Goal: Information Seeking & Learning: Find specific fact

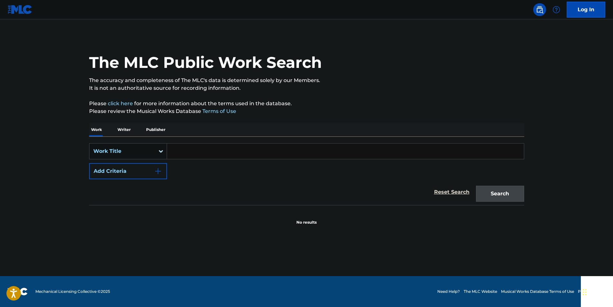
click at [148, 148] on div "Work Title" at bounding box center [122, 151] width 58 height 8
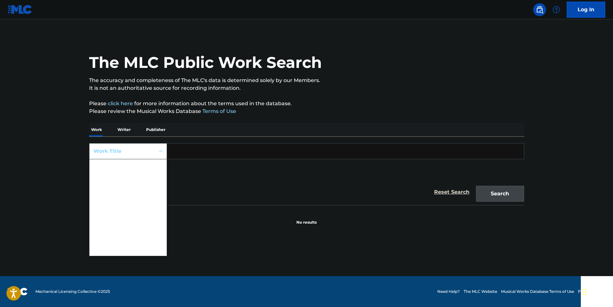
scroll to position [32, 0]
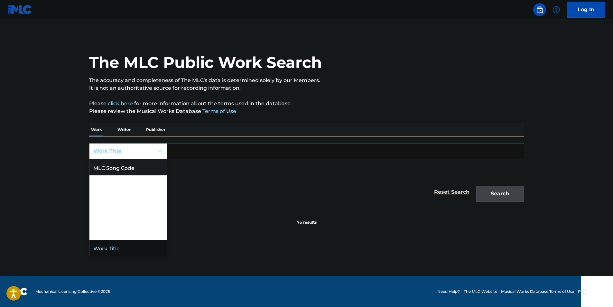
click at [143, 168] on div "MLC Song Code" at bounding box center [127, 167] width 77 height 16
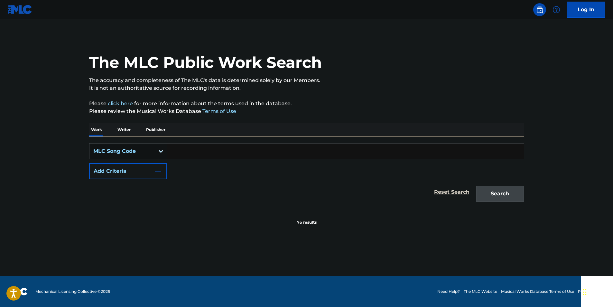
click at [199, 153] on input "Search Form" at bounding box center [345, 151] width 357 height 15
paste input "N12100"
click at [514, 191] on button "Search" at bounding box center [500, 194] width 48 height 16
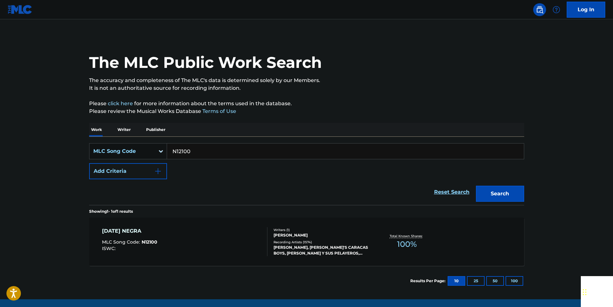
click at [201, 149] on input "N12100" at bounding box center [345, 151] width 357 height 15
paste input "43203"
click at [519, 195] on button "Search" at bounding box center [500, 194] width 48 height 16
click at [202, 149] on input "N43203" at bounding box center [345, 151] width 357 height 15
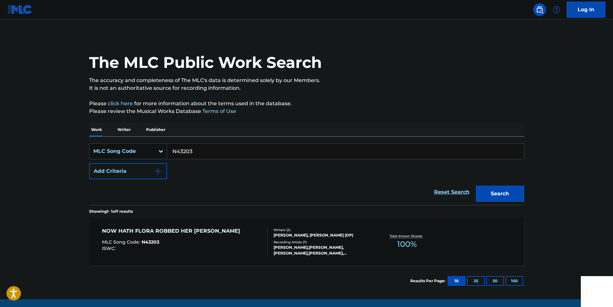
click at [202, 149] on input "N43203" at bounding box center [345, 151] width 357 height 15
paste input "I23100"
click at [516, 196] on button "Search" at bounding box center [500, 194] width 48 height 16
click at [193, 150] on input "I23100" at bounding box center [345, 151] width 357 height 15
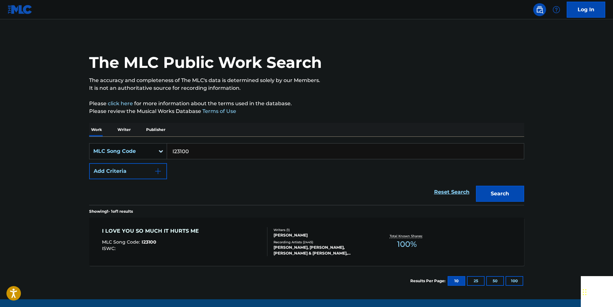
paste input "722"
click at [511, 195] on button "Search" at bounding box center [500, 194] width 48 height 16
click at [205, 151] on input "I27220" at bounding box center [345, 151] width 357 height 15
paste input "W3382D"
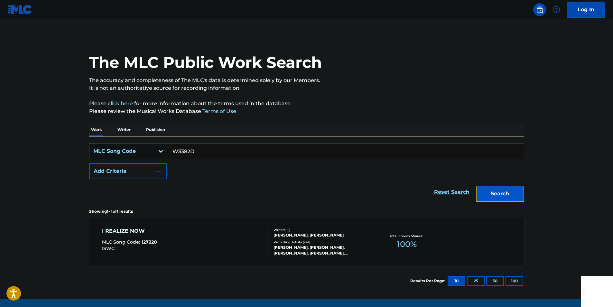
click at [516, 190] on button "Search" at bounding box center [500, 194] width 48 height 16
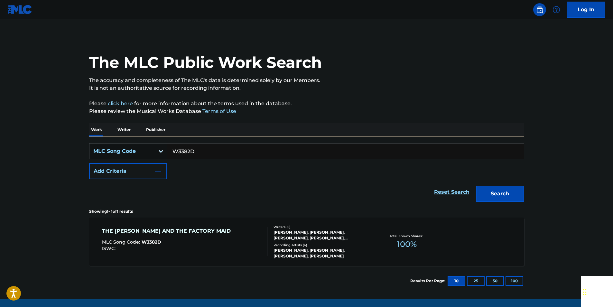
click at [206, 150] on input "W3382D" at bounding box center [345, 151] width 357 height 15
paste input "TVEWKQ"
click at [515, 189] on button "Search" at bounding box center [500, 194] width 48 height 16
click at [205, 151] on input "TVEWKQ" at bounding box center [345, 151] width 357 height 15
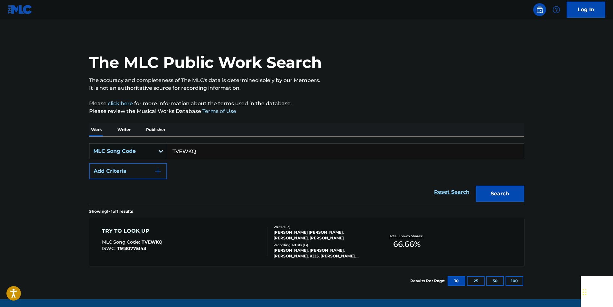
drag, startPoint x: 205, startPoint y: 151, endPoint x: 198, endPoint y: 152, distance: 7.1
click at [205, 151] on input "TVEWKQ" at bounding box center [345, 151] width 357 height 15
paste input "D14859"
click at [510, 194] on button "Search" at bounding box center [500, 194] width 48 height 16
click at [206, 150] on input "D14859" at bounding box center [345, 151] width 357 height 15
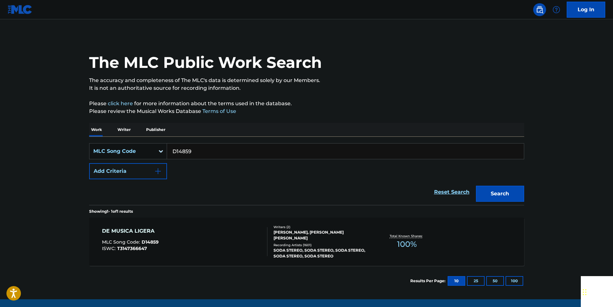
drag, startPoint x: 206, startPoint y: 150, endPoint x: 200, endPoint y: 149, distance: 6.0
click at [205, 150] on input "D14859" at bounding box center [345, 151] width 357 height 15
paste input "G2734B"
click at [485, 189] on button "Search" at bounding box center [500, 194] width 48 height 16
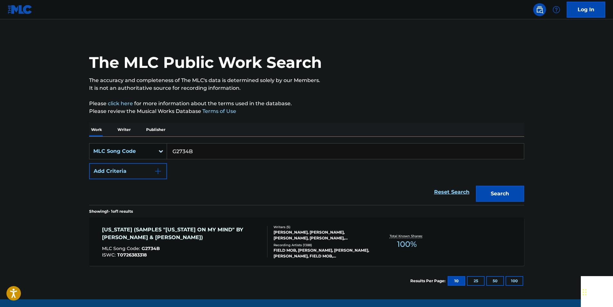
click at [195, 148] on input "G2734B" at bounding box center [345, 151] width 357 height 15
paste input "S13700"
click at [506, 193] on button "Search" at bounding box center [500, 194] width 48 height 16
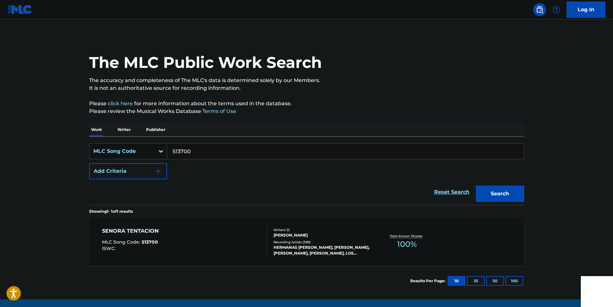
click at [201, 145] on input "S13700" at bounding box center [345, 151] width 357 height 15
paste input "26121"
click at [518, 196] on button "Search" at bounding box center [500, 194] width 48 height 16
click at [191, 150] on input "S26121" at bounding box center [345, 151] width 357 height 15
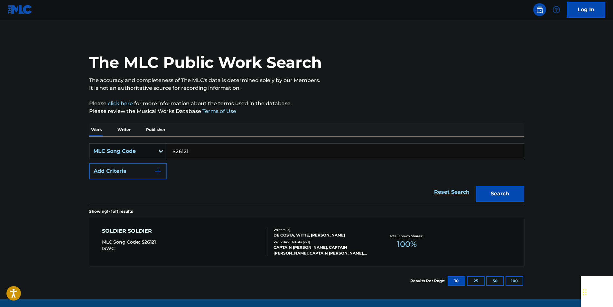
click at [191, 150] on input "S26121" at bounding box center [345, 151] width 357 height 15
paste input "E56335"
click at [506, 190] on button "Search" at bounding box center [500, 194] width 48 height 16
click at [200, 148] on input "E56335" at bounding box center [345, 151] width 357 height 15
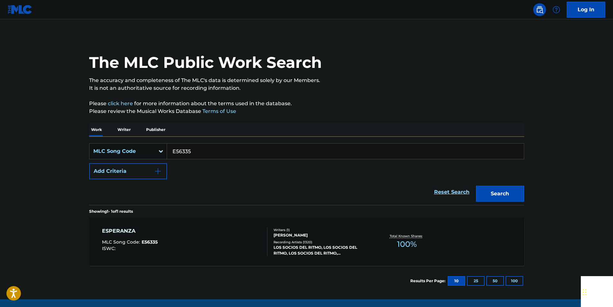
paste input "G0638"
click at [514, 188] on button "Search" at bounding box center [500, 194] width 48 height 16
click at [200, 155] on input "G06385" at bounding box center [345, 151] width 357 height 15
paste input "B32600"
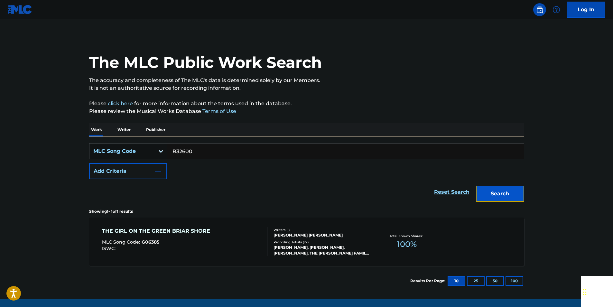
click at [510, 196] on button "Search" at bounding box center [500, 194] width 48 height 16
click at [190, 149] on input "B32600" at bounding box center [345, 151] width 357 height 15
paste input "A5072"
click at [512, 194] on button "Search" at bounding box center [500, 194] width 48 height 16
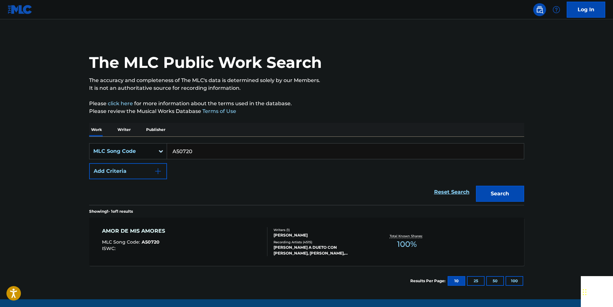
click at [200, 151] on input "A50720" at bounding box center [345, 151] width 357 height 15
paste input "949926"
click at [510, 190] on button "Search" at bounding box center [500, 194] width 48 height 16
click at [191, 155] on input "949926" at bounding box center [345, 151] width 357 height 15
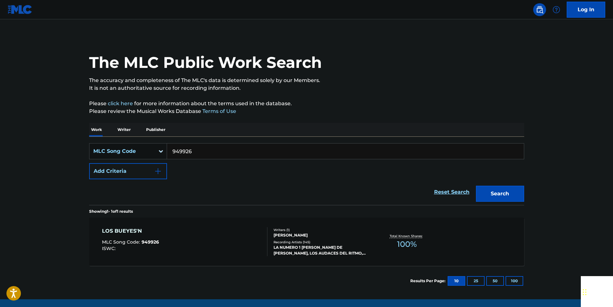
click at [191, 155] on input "949926" at bounding box center [345, 151] width 357 height 15
paste input "A0357"
click at [501, 191] on button "Search" at bounding box center [500, 194] width 48 height 16
click at [196, 150] on input "A03576" at bounding box center [345, 151] width 357 height 15
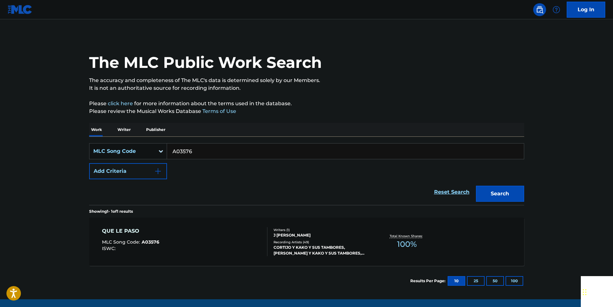
paste input "962289"
click at [487, 190] on button "Search" at bounding box center [500, 194] width 48 height 16
click at [194, 155] on input "962289" at bounding box center [345, 151] width 357 height 15
paste input "P10727"
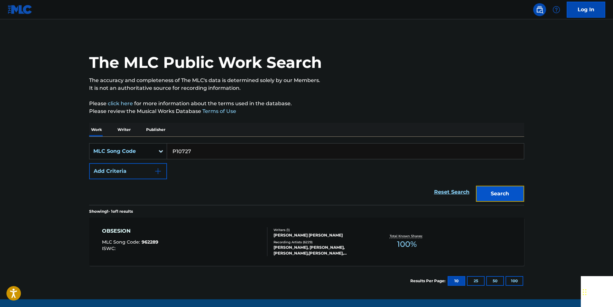
click at [502, 199] on button "Search" at bounding box center [500, 194] width 48 height 16
click at [199, 150] on input "P10727" at bounding box center [345, 151] width 357 height 15
paste input "A04919"
click at [521, 195] on button "Search" at bounding box center [500, 194] width 48 height 16
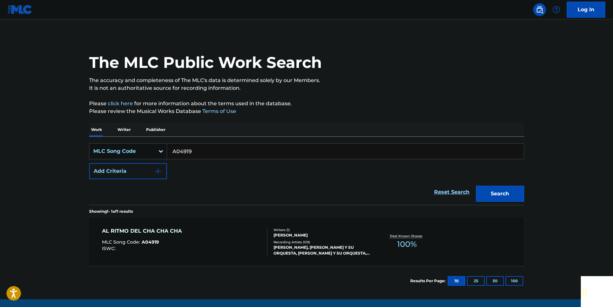
click at [202, 145] on input "A04919" at bounding box center [345, 151] width 357 height 15
paste input "MVB0DF"
click at [499, 191] on button "Search" at bounding box center [500, 194] width 48 height 16
click at [198, 145] on input "MVB0DF" at bounding box center [345, 151] width 357 height 15
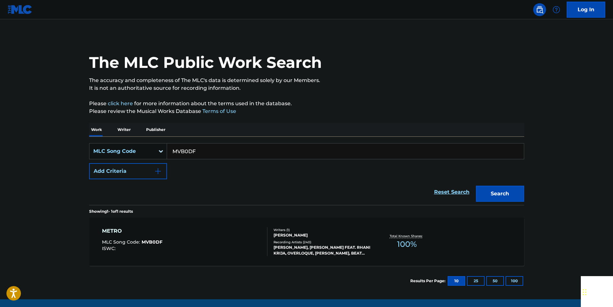
click at [198, 145] on input "MVB0DF" at bounding box center [345, 151] width 357 height 15
paste input "U07100"
click at [505, 198] on button "Search" at bounding box center [500, 194] width 48 height 16
click at [205, 150] on input "U07100" at bounding box center [345, 151] width 357 height 15
click at [203, 151] on input "U07100" at bounding box center [345, 151] width 357 height 15
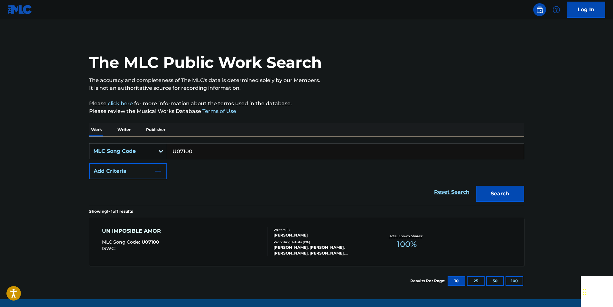
paste input "C0711A"
click at [517, 191] on button "Search" at bounding box center [500, 194] width 48 height 16
click at [199, 152] on input "C0711A" at bounding box center [345, 151] width 357 height 15
paste input "P5452B"
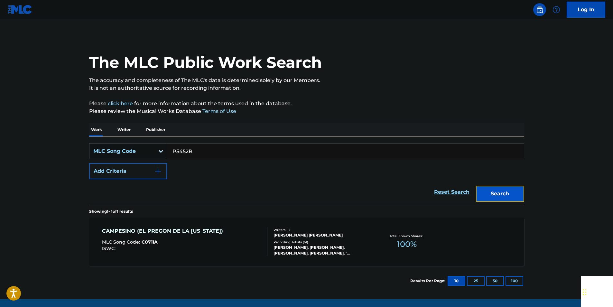
click at [512, 191] on button "Search" at bounding box center [500, 194] width 48 height 16
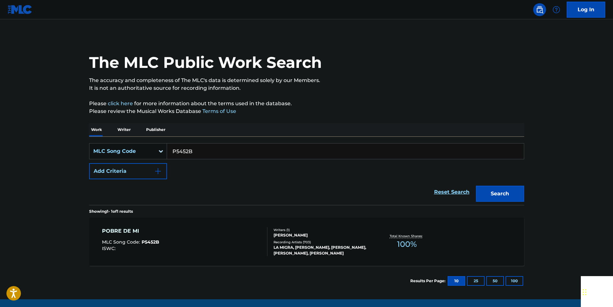
click at [202, 151] on input "P5452B" at bounding box center [345, 151] width 357 height 15
drag, startPoint x: 202, startPoint y: 151, endPoint x: 182, endPoint y: 151, distance: 19.9
click at [202, 151] on input "P5452B" at bounding box center [345, 151] width 357 height 15
paste input "L1947A"
click at [505, 192] on button "Search" at bounding box center [500, 194] width 48 height 16
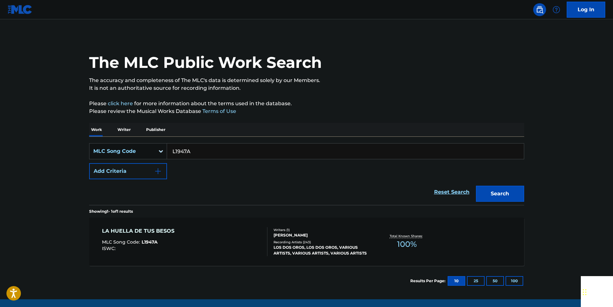
click at [195, 155] on input "L1947A" at bounding box center [345, 151] width 357 height 15
paste input "F43664"
click at [520, 190] on button "Search" at bounding box center [500, 194] width 48 height 16
click at [203, 150] on input "F43664" at bounding box center [345, 151] width 357 height 15
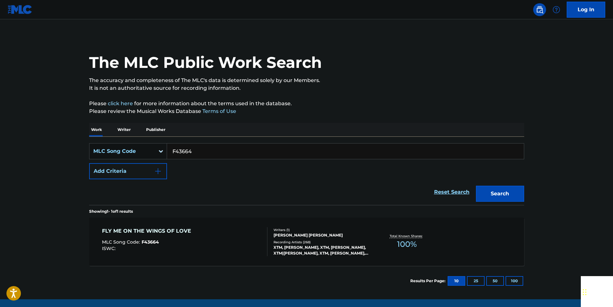
click at [203, 150] on input "F43664" at bounding box center [345, 151] width 357 height 15
paste input "04080"
click at [503, 188] on button "Search" at bounding box center [500, 194] width 48 height 16
drag, startPoint x: 201, startPoint y: 152, endPoint x: 198, endPoint y: 151, distance: 3.6
click at [201, 152] on input "F04080" at bounding box center [345, 151] width 357 height 15
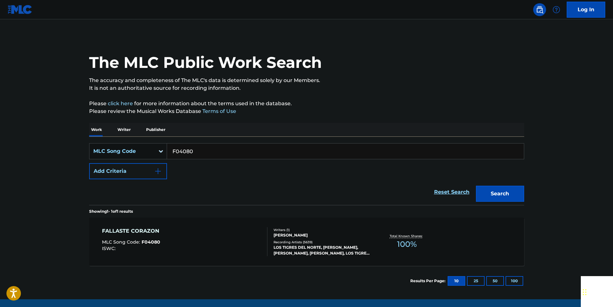
click at [200, 152] on input "F04080" at bounding box center [345, 151] width 357 height 15
paste input "O2111S"
click at [499, 192] on button "Search" at bounding box center [500, 194] width 48 height 16
click at [196, 151] on input "O2111S" at bounding box center [345, 151] width 357 height 15
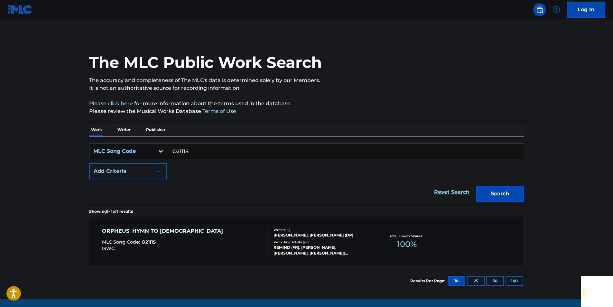
paste input "E10566"
click at [504, 186] on button "Search" at bounding box center [500, 194] width 48 height 16
click at [197, 155] on input "E10566" at bounding box center [345, 151] width 357 height 15
paste input "C00972"
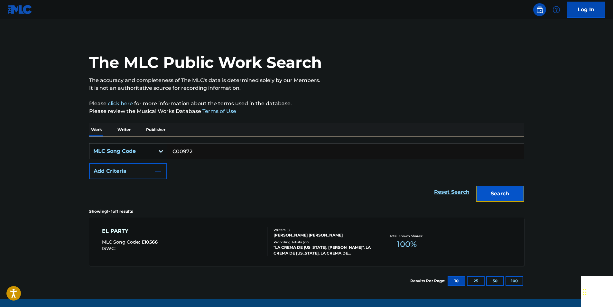
click at [504, 189] on button "Search" at bounding box center [500, 194] width 48 height 16
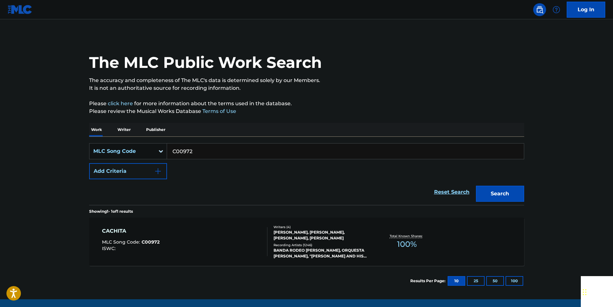
click at [201, 153] on input "C00972" at bounding box center [345, 151] width 357 height 15
paste input "B6453J"
click at [497, 188] on button "Search" at bounding box center [500, 194] width 48 height 16
click at [197, 152] on input "B6453J" at bounding box center [345, 151] width 357 height 15
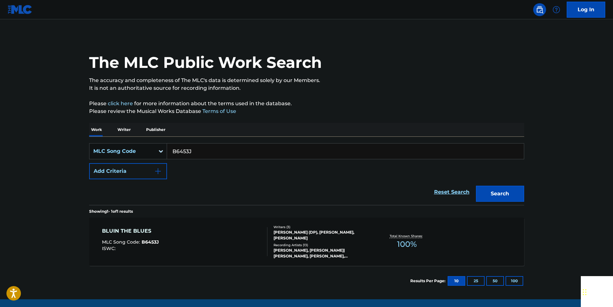
click at [197, 152] on input "B6453J" at bounding box center [345, 151] width 357 height 15
paste input "L08051"
click at [497, 190] on button "Search" at bounding box center [500, 194] width 48 height 16
click at [192, 150] on input "L08051" at bounding box center [345, 151] width 357 height 15
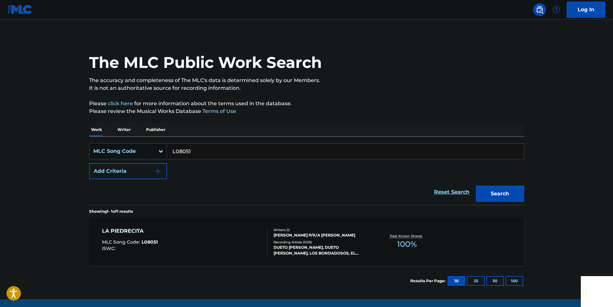
paste input "F0635E"
click at [505, 193] on button "Search" at bounding box center [500, 194] width 48 height 16
click at [201, 146] on input "F0635E" at bounding box center [345, 151] width 357 height 15
paste input "M6597F"
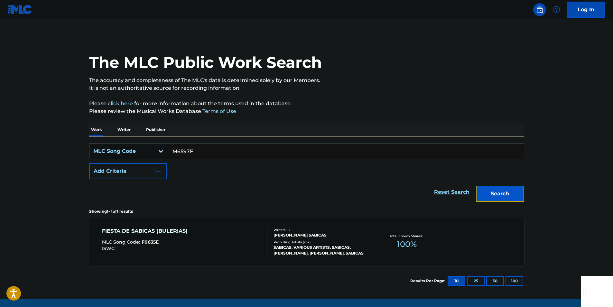
click at [505, 191] on button "Search" at bounding box center [500, 194] width 48 height 16
click at [204, 151] on input "M6597F" at bounding box center [345, 151] width 357 height 15
click at [204, 152] on input "M6597F" at bounding box center [345, 151] width 357 height 15
paste input "907212"
click at [499, 188] on button "Search" at bounding box center [500, 194] width 48 height 16
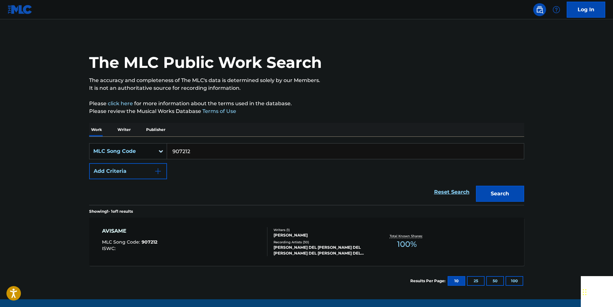
click at [197, 153] on input "907212" at bounding box center [345, 151] width 357 height 15
paste input "C09277"
click at [498, 189] on button "Search" at bounding box center [500, 194] width 48 height 16
click at [198, 151] on input "C09277" at bounding box center [345, 151] width 357 height 15
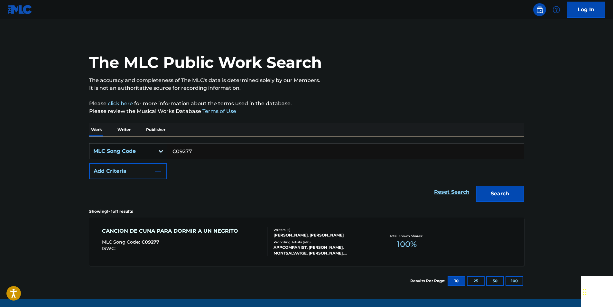
click at [198, 151] on input "C09277" at bounding box center [345, 151] width 357 height 15
paste input "F14160"
click at [520, 191] on button "Search" at bounding box center [500, 194] width 48 height 16
click at [194, 151] on input "F14160" at bounding box center [345, 151] width 357 height 15
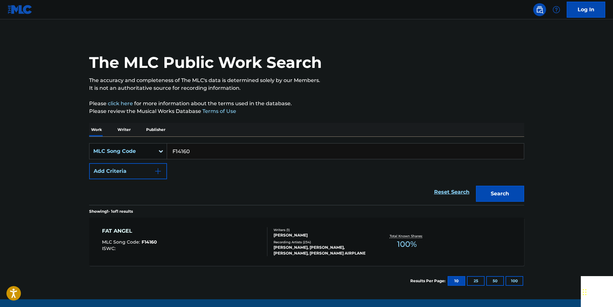
paste input "YA1K8G"
click at [508, 190] on button "Search" at bounding box center [500, 194] width 48 height 16
click at [192, 149] on input "YA1K8G" at bounding box center [345, 151] width 357 height 15
paste input "A03541"
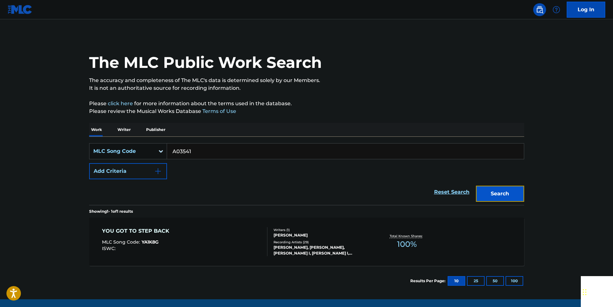
click at [518, 190] on button "Search" at bounding box center [500, 194] width 48 height 16
click at [206, 154] on input "A03541" at bounding box center [345, 151] width 357 height 15
paste input "E26280"
type input "E26280"
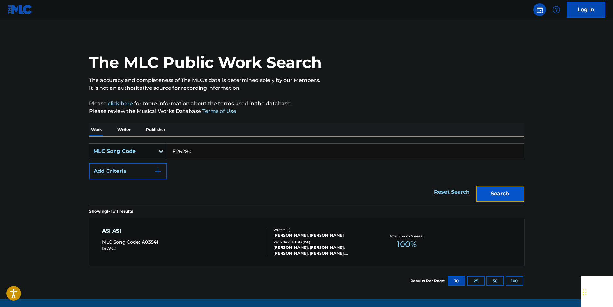
click at [513, 189] on button "Search" at bounding box center [500, 194] width 48 height 16
